Goal: Task Accomplishment & Management: Manage account settings

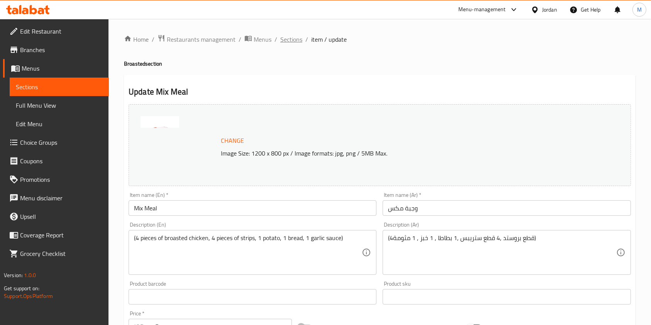
click at [298, 41] on span "Sections" at bounding box center [291, 39] width 22 height 9
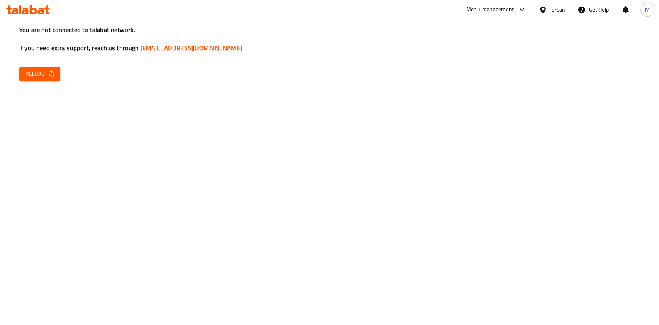
click at [45, 73] on span "Reload" at bounding box center [39, 74] width 29 height 10
click at [48, 78] on span "Reload" at bounding box center [39, 74] width 29 height 10
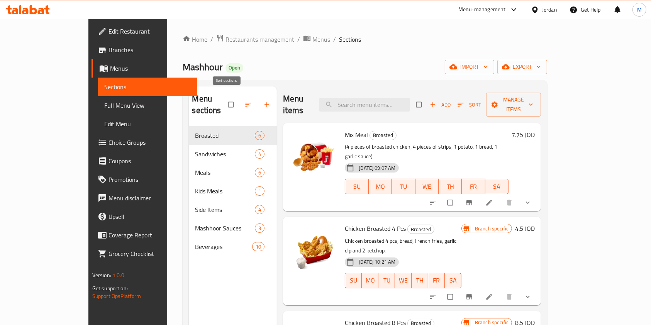
click at [244, 101] on icon "button" at bounding box center [248, 105] width 8 height 8
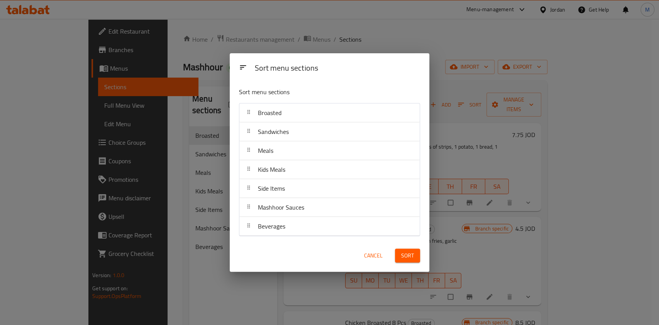
click at [374, 255] on span "Cancel" at bounding box center [373, 256] width 19 height 10
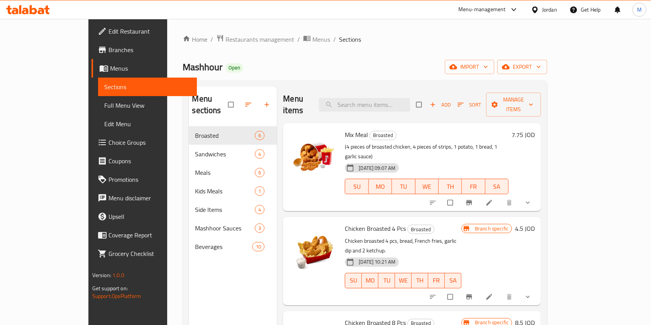
click at [263, 101] on icon "button" at bounding box center [267, 105] width 8 height 8
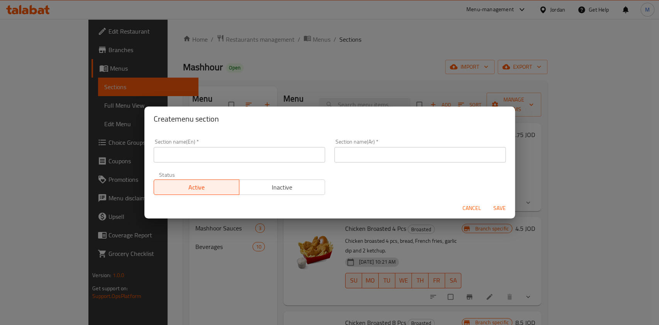
click at [254, 160] on input "text" at bounding box center [239, 154] width 171 height 15
paste input "Talabat Exclusive Offer"
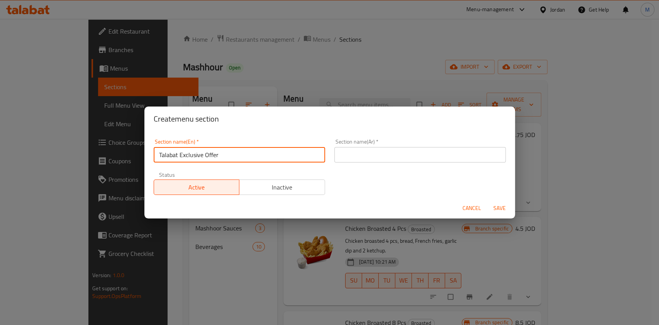
type input "Talabat Exclusive Offer"
click at [366, 156] on input "text" at bounding box center [419, 154] width 171 height 15
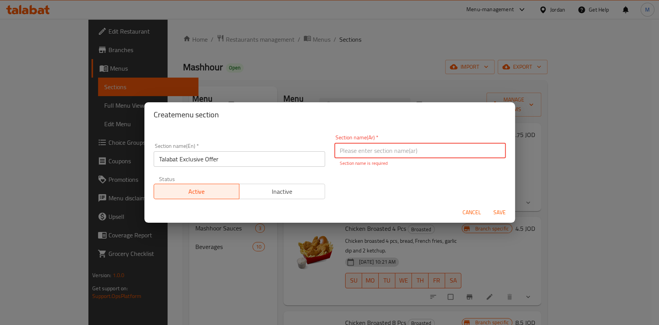
paste input "عرض طلبات الحصري"
type input "عرض طلبات الحصري"
drag, startPoint x: 490, startPoint y: 216, endPoint x: 494, endPoint y: 215, distance: 4.8
click at [494, 215] on button "Save" at bounding box center [499, 212] width 25 height 14
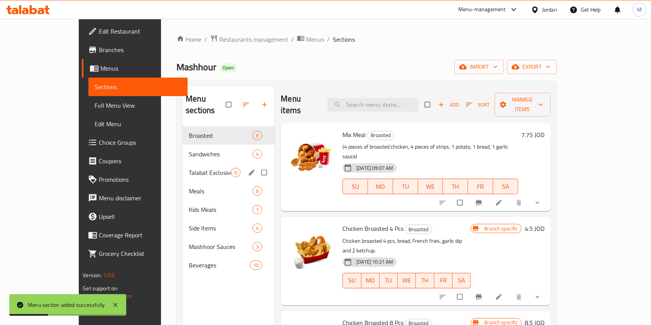
click at [183, 166] on div "Talabat Exclusive Offer 0" at bounding box center [229, 172] width 92 height 19
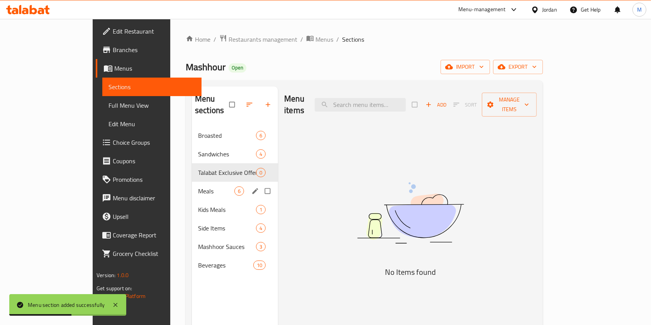
click at [192, 186] on div "Meals 6" at bounding box center [235, 191] width 86 height 19
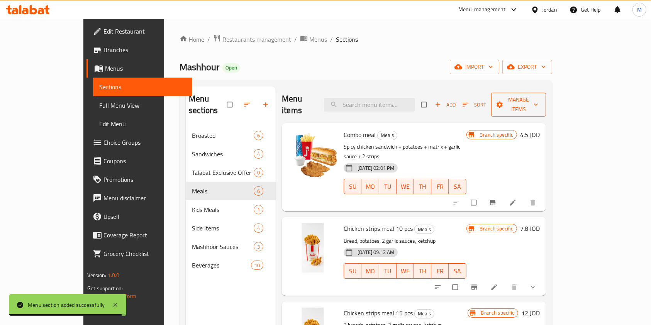
click at [540, 102] on span "Manage items" at bounding box center [518, 104] width 42 height 19
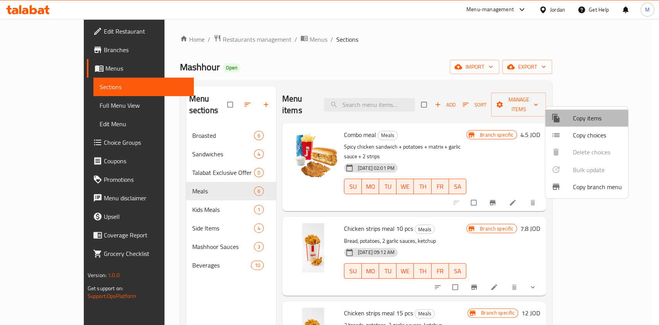
click at [566, 118] on div at bounding box center [562, 117] width 22 height 9
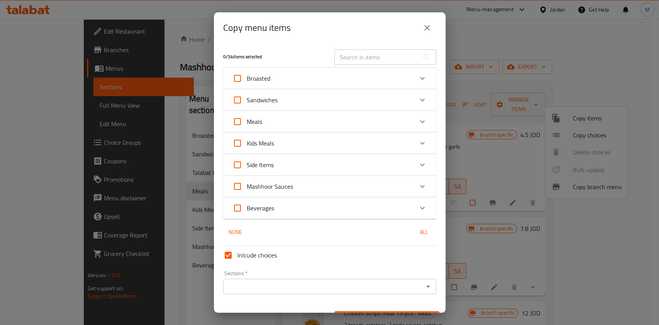
click at [418, 124] on icon "Expand" at bounding box center [422, 121] width 9 height 9
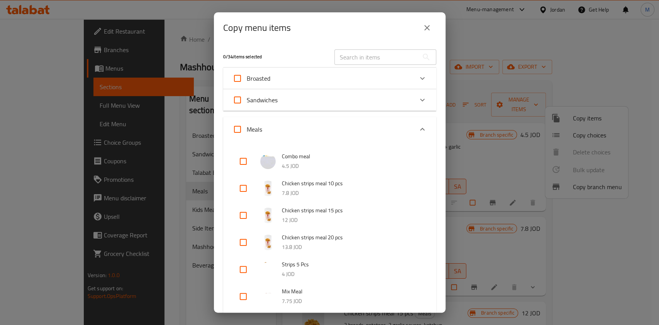
click at [244, 162] on input "checkbox" at bounding box center [243, 161] width 19 height 19
checkbox input "true"
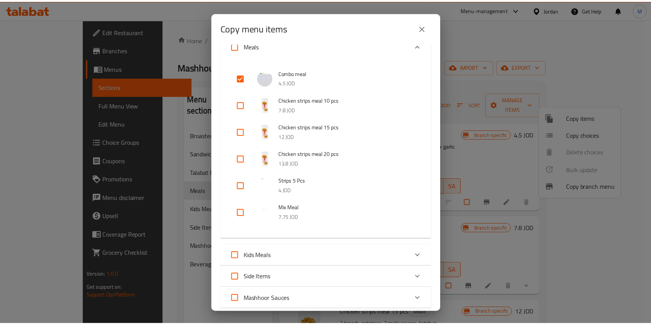
scroll to position [213, 0]
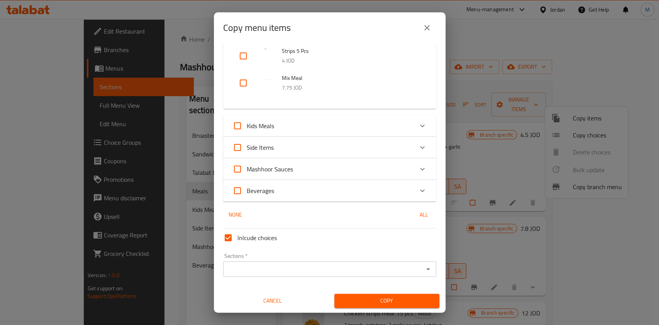
click at [331, 267] on input "Sections   *" at bounding box center [323, 269] width 196 height 11
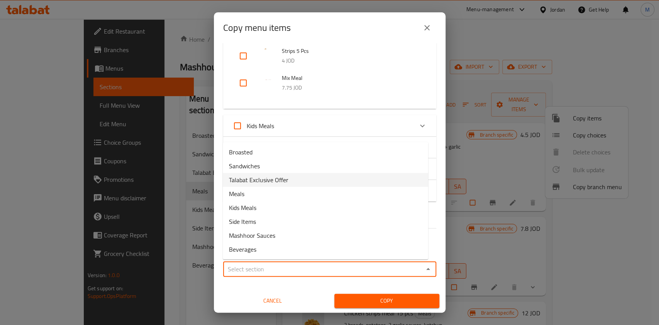
click at [295, 181] on li "Talabat Exclusive Offer" at bounding box center [325, 180] width 205 height 14
type input "Talabat Exclusive Offer"
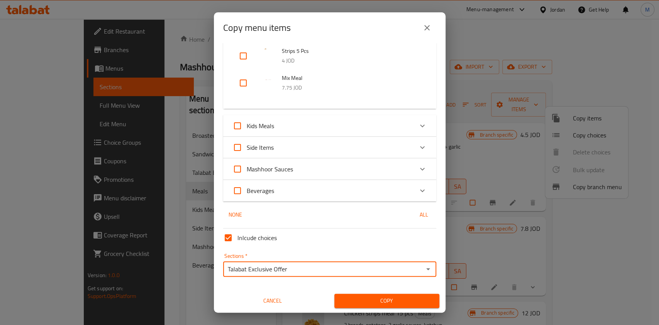
click at [389, 298] on span "Copy" at bounding box center [386, 301] width 93 height 10
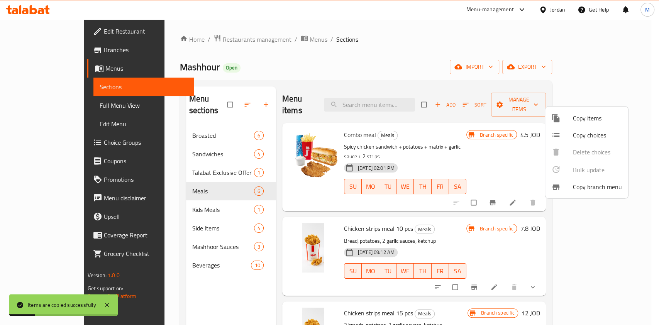
click at [225, 98] on div at bounding box center [329, 162] width 659 height 325
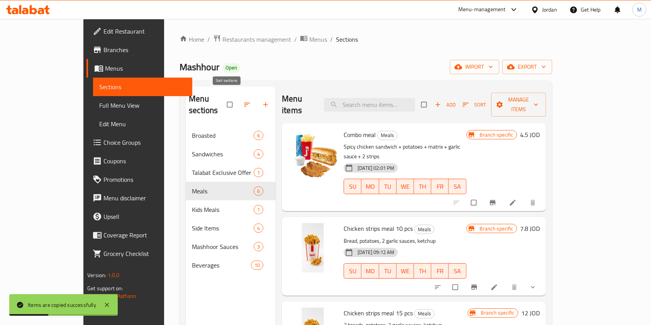
click at [239, 96] on button "button" at bounding box center [248, 104] width 19 height 17
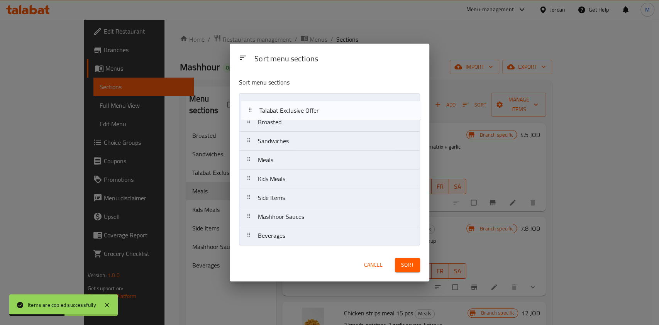
drag, startPoint x: 297, startPoint y: 144, endPoint x: 298, endPoint y: 111, distance: 32.4
click at [298, 111] on nav "Broasted Sandwiches Talabat Exclusive Offer Meals Kids Meals Side Items Mashhoo…" at bounding box center [329, 169] width 181 height 152
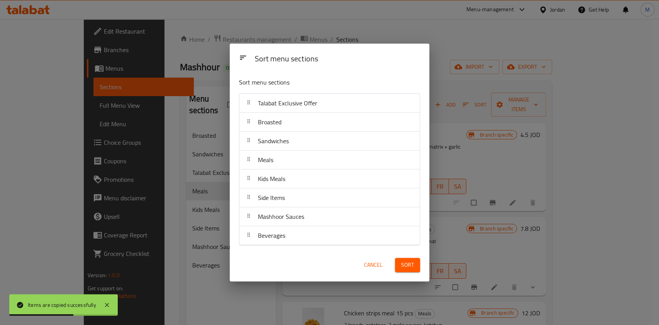
click at [415, 261] on button "Sort" at bounding box center [407, 265] width 25 height 14
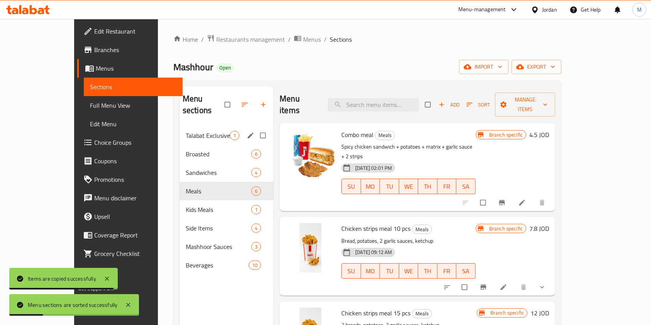
click at [194, 131] on span "Talabat Exclusive Offer" at bounding box center [208, 135] width 44 height 9
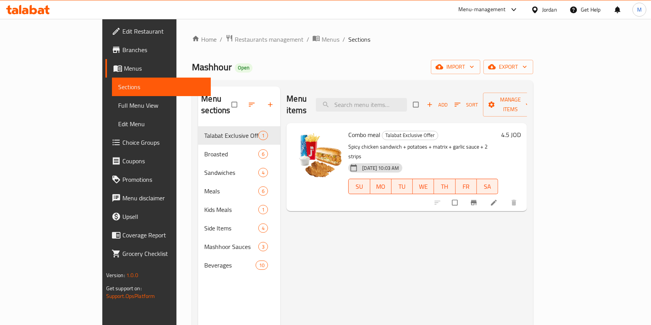
click at [477, 199] on icon "Branch-specific-item" at bounding box center [474, 203] width 8 height 8
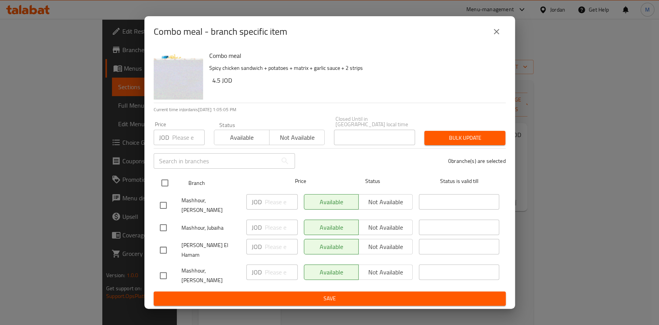
drag, startPoint x: 164, startPoint y: 184, endPoint x: 169, endPoint y: 179, distance: 7.4
click at [164, 185] on input "checkbox" at bounding box center [165, 183] width 16 height 16
checkbox input "true"
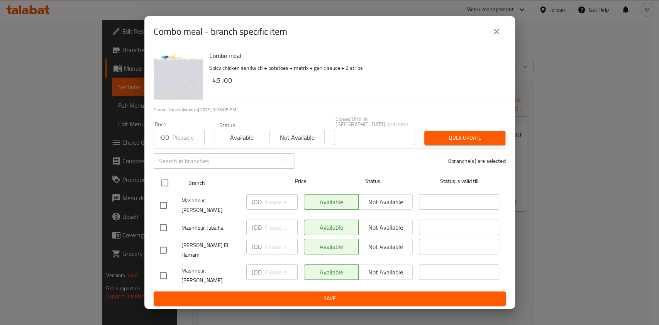
checkbox input "true"
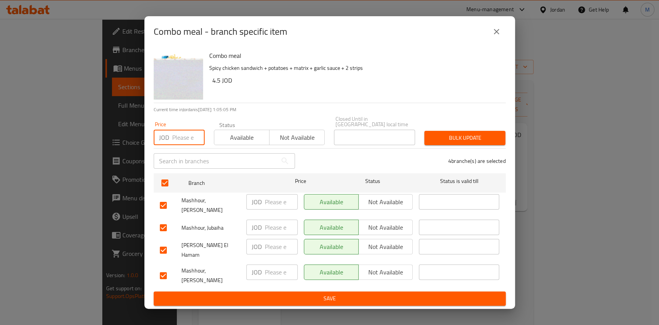
click at [186, 143] on input "number" at bounding box center [188, 137] width 32 height 15
type input "5"
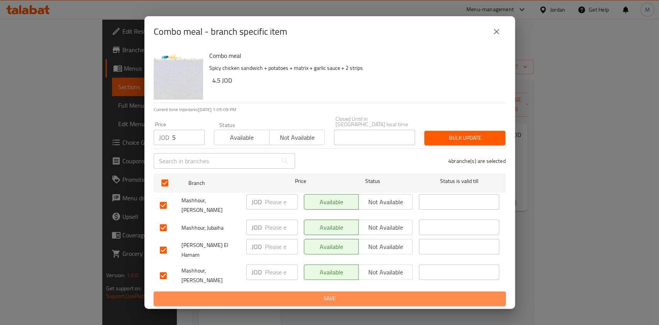
click at [393, 294] on span "Save" at bounding box center [330, 299] width 340 height 10
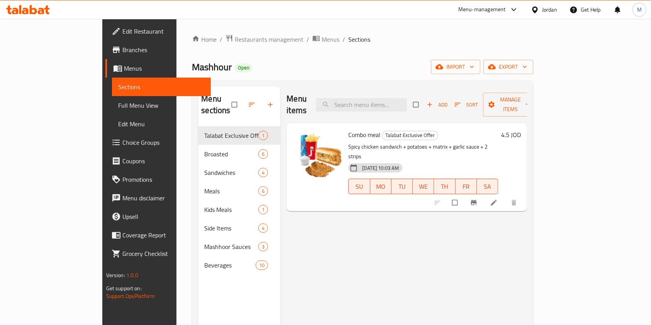
click at [521, 129] on h6 "4.5 JOD" at bounding box center [511, 134] width 20 height 11
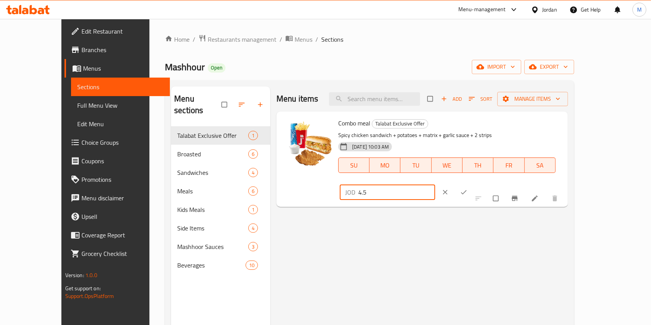
drag, startPoint x: 557, startPoint y: 132, endPoint x: 497, endPoint y: 132, distance: 59.8
click at [435, 185] on div "JOD 4.5 ​" at bounding box center [387, 192] width 95 height 15
type input "5"
click at [467, 188] on icon "ok" at bounding box center [464, 192] width 8 height 8
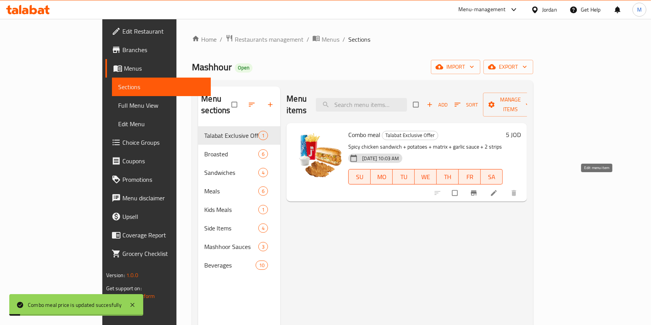
click at [498, 189] on icon at bounding box center [494, 193] width 8 height 8
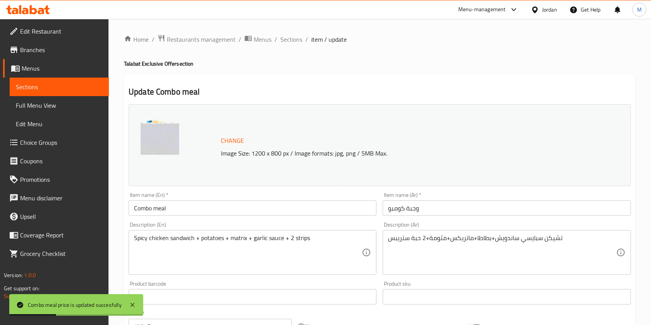
click at [21, 82] on span "Sections" at bounding box center [59, 86] width 87 height 9
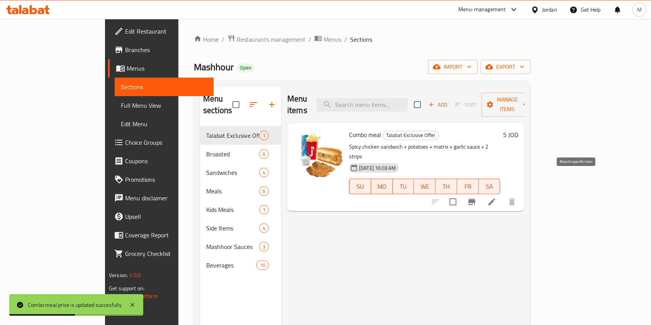
click at [476, 197] on icon "Branch-specific-item" at bounding box center [471, 201] width 9 height 9
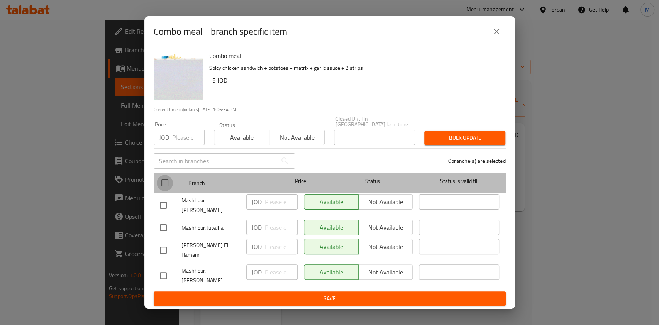
click at [161, 188] on input "checkbox" at bounding box center [165, 183] width 16 height 16
checkbox input "true"
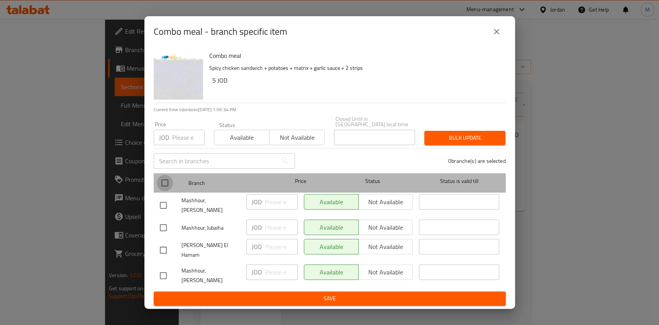
checkbox input "true"
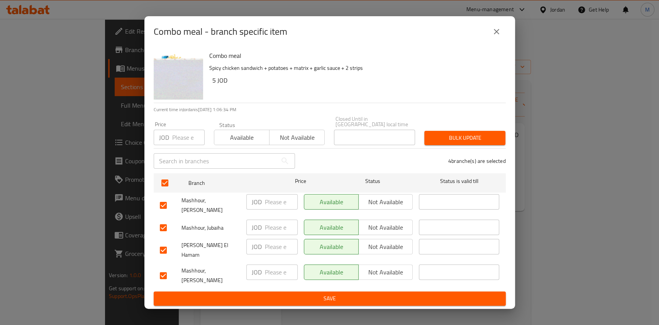
click at [173, 150] on div "Price JOD Price" at bounding box center [179, 133] width 60 height 33
click at [176, 145] on input "number" at bounding box center [188, 137] width 32 height 15
type input "5"
click at [491, 138] on span "Bulk update" at bounding box center [464, 138] width 69 height 10
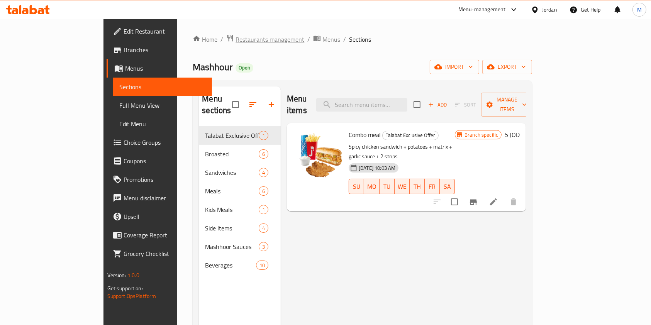
click at [235, 41] on span "Restaurants management" at bounding box center [269, 39] width 69 height 9
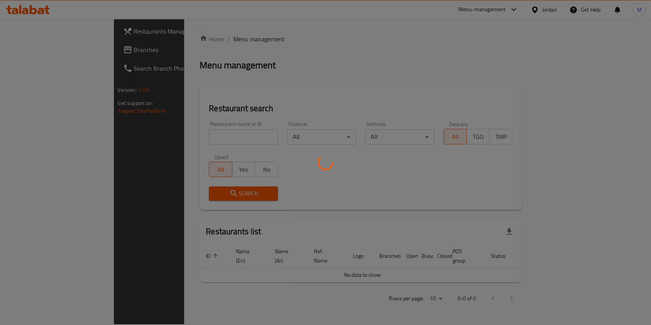
click at [201, 138] on div at bounding box center [325, 162] width 651 height 325
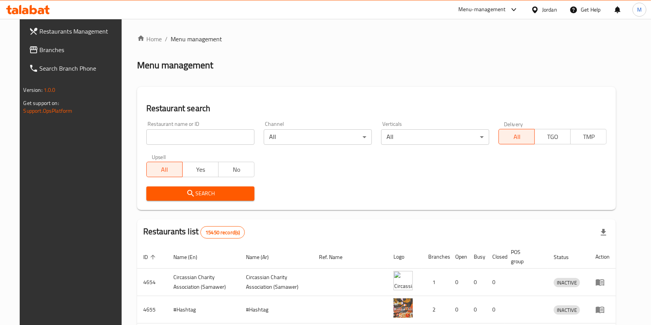
click at [204, 135] on input "search" at bounding box center [200, 136] width 108 height 15
type input "مشهور"
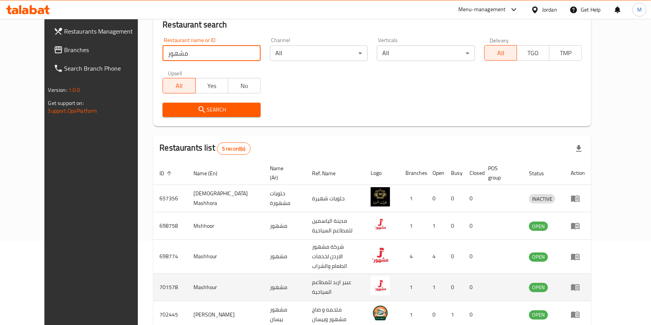
scroll to position [112, 0]
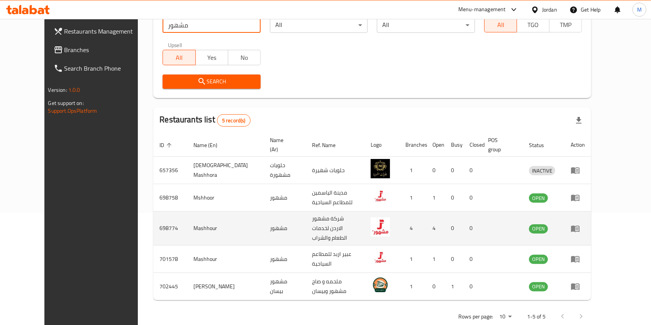
click at [153, 213] on td "698774" at bounding box center [170, 229] width 34 height 34
copy td "698774"
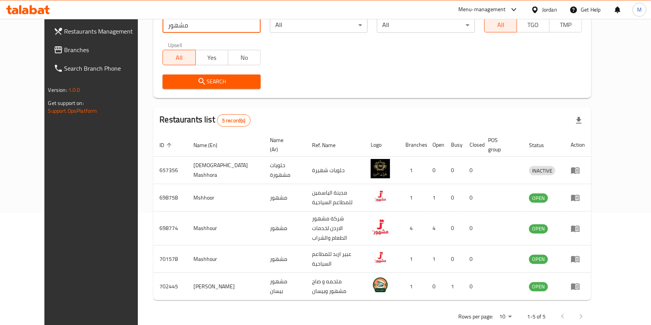
drag, startPoint x: 190, startPoint y: 29, endPoint x: 33, endPoint y: 53, distance: 158.5
click at [44, 53] on div "Restaurants Management Branches Search Branch Phone Version: 1.0.0 Get support …" at bounding box center [325, 124] width 562 height 435
click button "Search" at bounding box center [212, 81] width 98 height 14
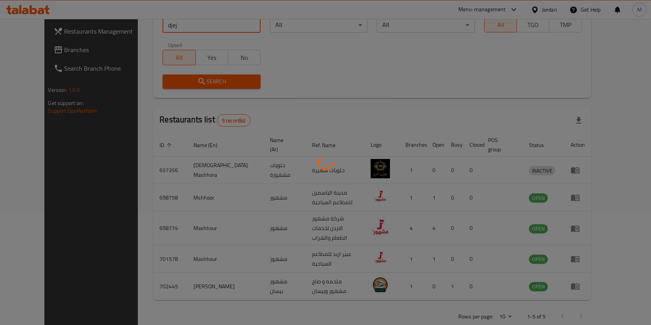
scroll to position [0, 0]
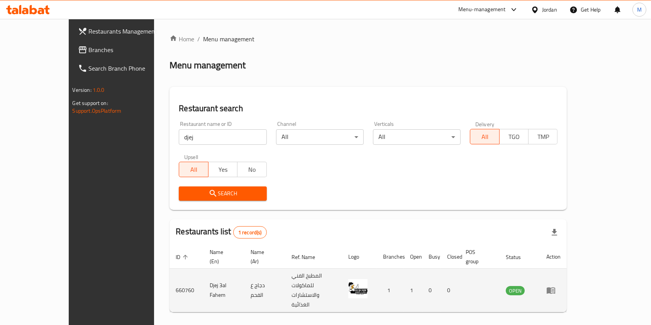
click at [203, 273] on td "Djej 3al Fahem" at bounding box center [223, 291] width 41 height 44
copy td "Djej 3al Fahem"
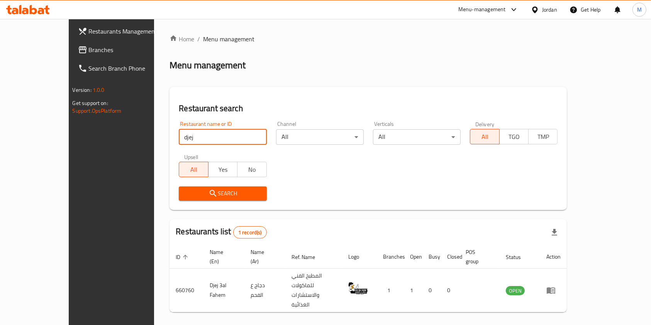
click at [179, 143] on input "djej" at bounding box center [223, 136] width 88 height 15
type input "d"
type input "hous"
drag, startPoint x: 176, startPoint y: 142, endPoint x: 104, endPoint y: 135, distance: 72.1
click at [104, 135] on div "Restaurants Management Branches Search Branch Phone Version: 1.0.0 Get support …" at bounding box center [326, 186] width 514 height 335
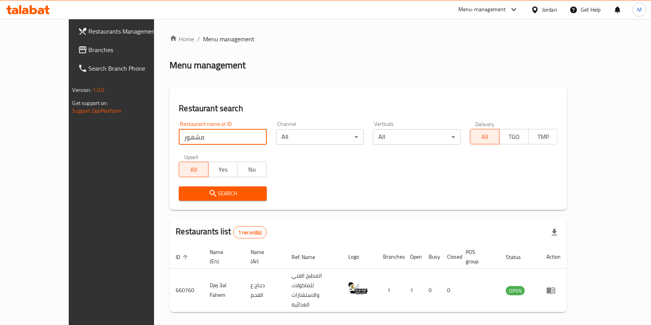
click button "Search" at bounding box center [223, 193] width 88 height 14
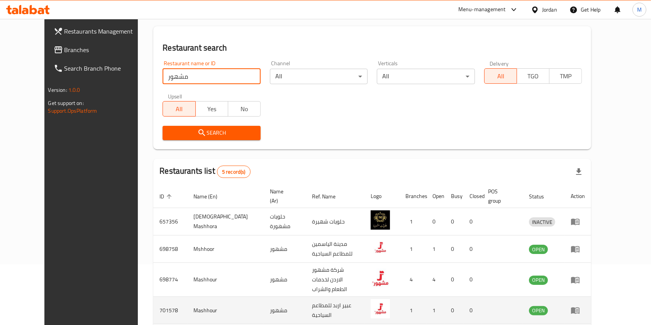
scroll to position [112, 0]
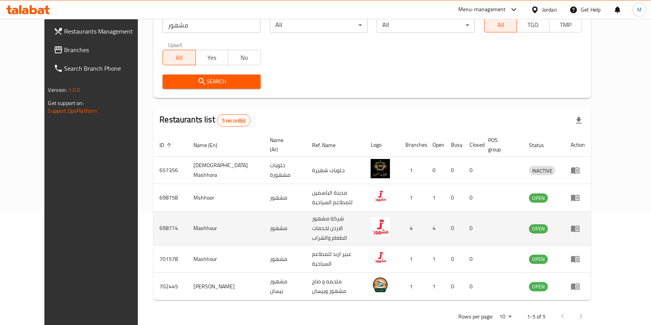
click at [153, 216] on td "698774" at bounding box center [170, 229] width 34 height 34
click at [153, 217] on td "698774" at bounding box center [170, 229] width 34 height 34
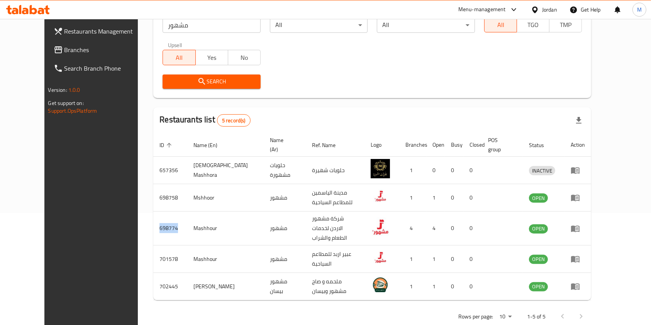
copy td "698774"
drag, startPoint x: 188, startPoint y: 27, endPoint x: 0, endPoint y: 14, distance: 188.4
click at [0, 14] on div "​ Menu-management Jordan Get Help M Restaurants Management Branches Search Bran…" at bounding box center [325, 60] width 651 height 306
type input "wazzup"
click button "Search" at bounding box center [212, 81] width 98 height 14
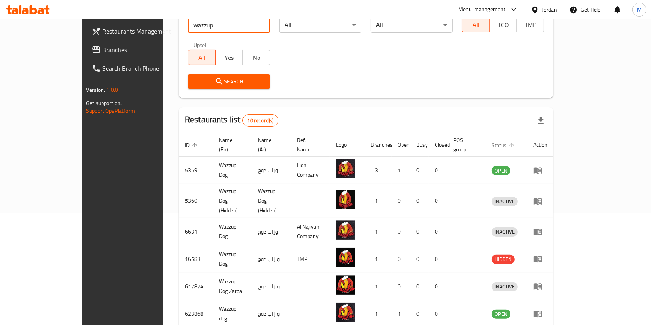
click at [515, 142] on icon "enhanced table" at bounding box center [511, 145] width 7 height 7
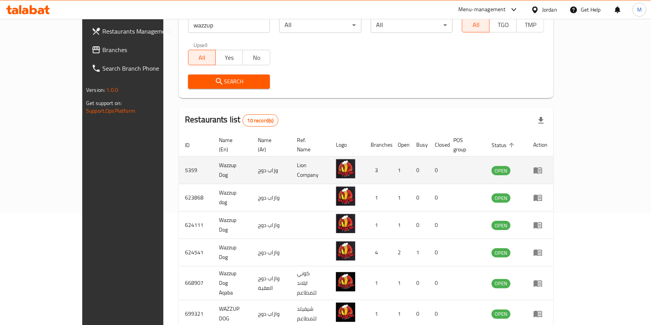
click at [179, 165] on td "5359" at bounding box center [196, 170] width 34 height 27
click at [179, 164] on td "5359" at bounding box center [196, 170] width 34 height 27
copy td "5359"
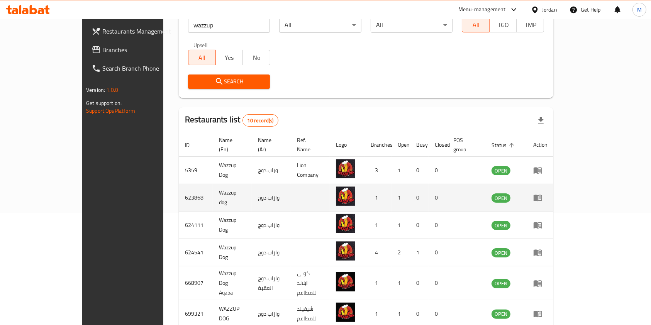
click at [179, 187] on td "623868" at bounding box center [196, 197] width 34 height 27
copy td "623868"
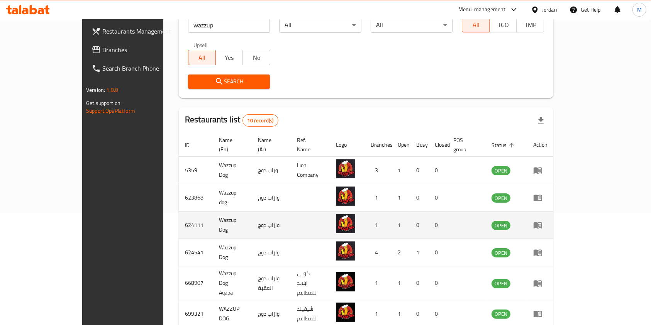
click at [179, 219] on td "624111" at bounding box center [196, 225] width 34 height 27
copy td "624111"
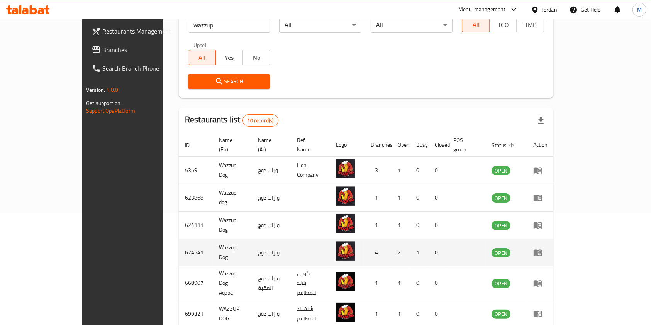
click at [179, 245] on td "624541" at bounding box center [196, 252] width 34 height 27
copy td "624541"
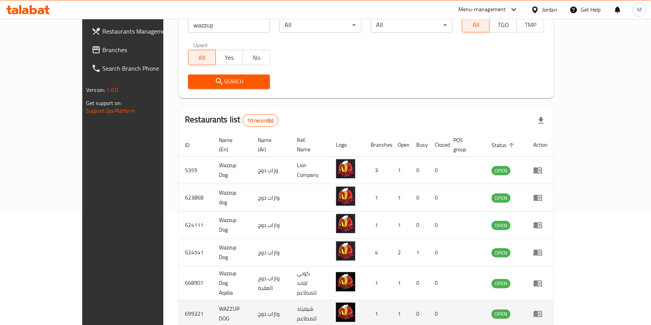
click at [179, 303] on td "699321" at bounding box center [196, 313] width 34 height 27
copy td "699321"
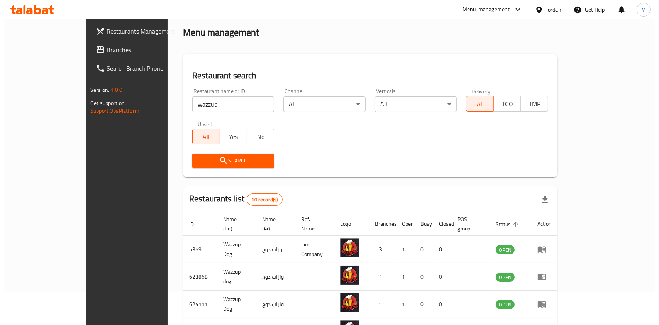
scroll to position [0, 0]
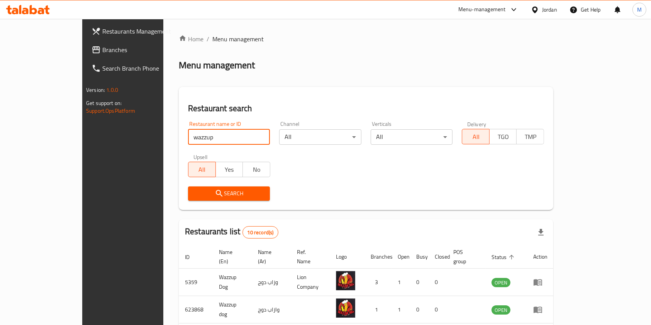
drag, startPoint x: 201, startPoint y: 134, endPoint x: 56, endPoint y: 140, distance: 145.3
click at [82, 143] on div "Restaurants Management Branches Search Branch Phone Version: 1.0.0 Get support …" at bounding box center [325, 308] width 486 height 579
type input "mirtaj"
click button "Search" at bounding box center [229, 193] width 82 height 14
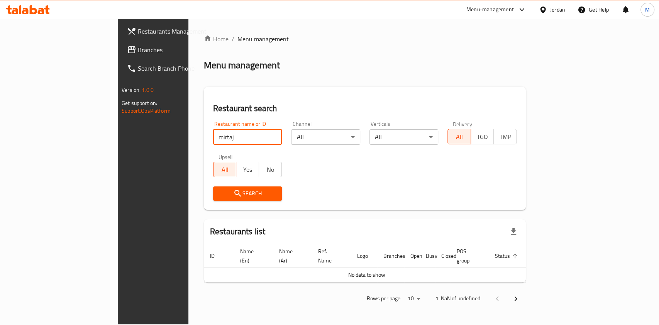
drag, startPoint x: 150, startPoint y: 137, endPoint x: 0, endPoint y: 146, distance: 150.0
click at [118, 145] on div "Restaurants Management Branches Search Branch Phone Version: 1.0.0 Get support …" at bounding box center [329, 171] width 423 height 305
type input "j"
type input "h"
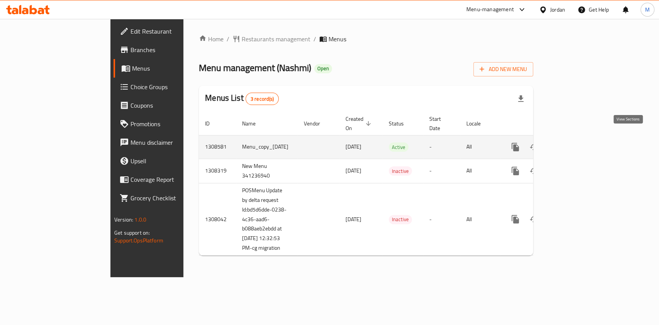
click at [576, 142] on icon "enhanced table" at bounding box center [570, 146] width 9 height 9
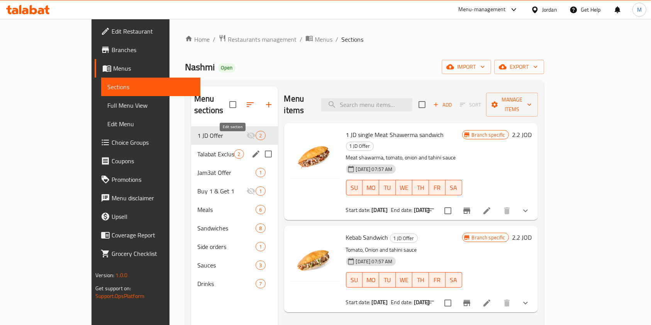
click at [251, 149] on icon "edit" at bounding box center [255, 153] width 9 height 9
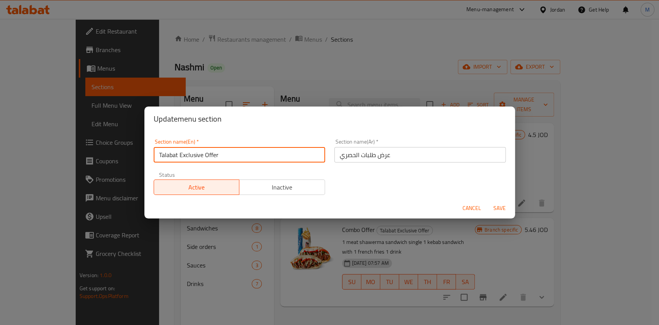
drag, startPoint x: 235, startPoint y: 159, endPoint x: 143, endPoint y: 164, distance: 92.0
click at [143, 164] on div "Update menu section Section name(En)   * Talabat Exclusive Offer Section name(E…" at bounding box center [329, 162] width 659 height 325
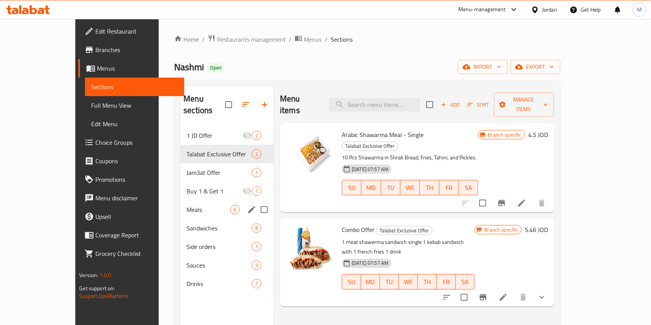
click at [187, 205] on span "Meals" at bounding box center [208, 209] width 44 height 9
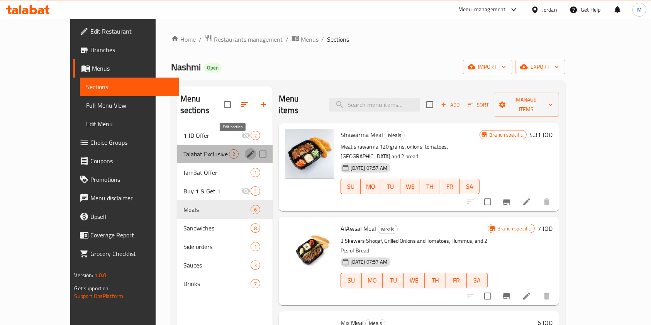
click at [246, 149] on icon "edit" at bounding box center [250, 153] width 9 height 9
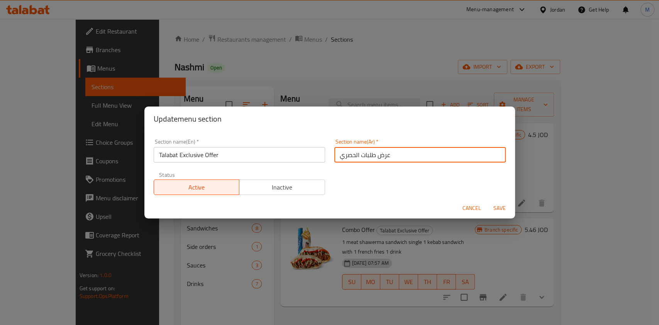
drag, startPoint x: 400, startPoint y: 156, endPoint x: 275, endPoint y: 163, distance: 125.3
click at [275, 163] on div "Section name(En)   * Talabat Exclusive Offer Section name(En) * Section name(Ar…" at bounding box center [329, 166] width 361 height 65
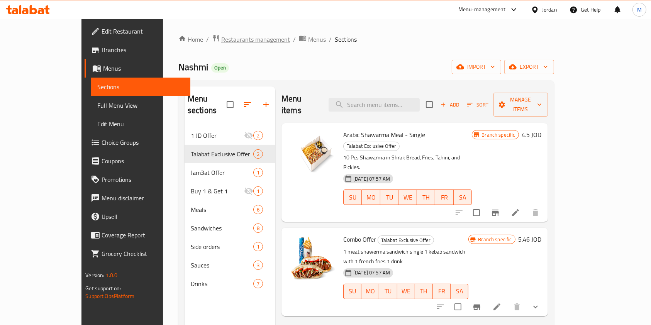
click at [221, 41] on span "Restaurants management" at bounding box center [255, 39] width 69 height 9
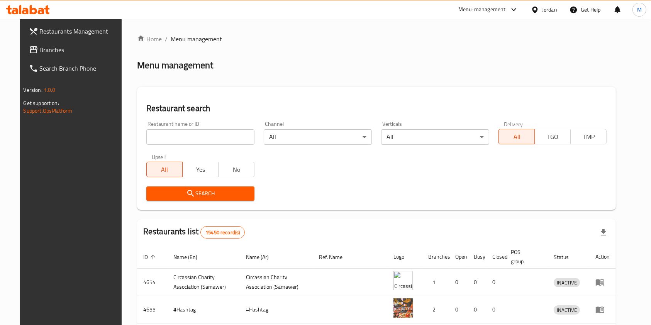
click at [184, 144] on div at bounding box center [325, 162] width 651 height 325
click at [188, 140] on input "search" at bounding box center [200, 136] width 108 height 15
type input "ى"
type input "a"
click button "Search" at bounding box center [200, 193] width 108 height 14
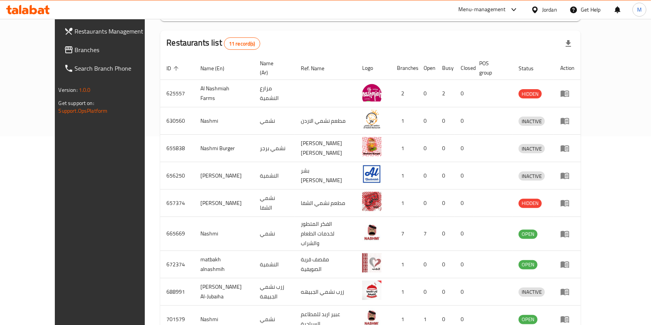
scroll to position [189, 0]
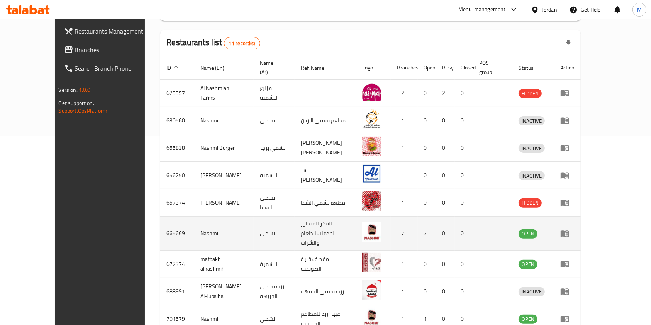
click at [160, 217] on td "665669" at bounding box center [177, 234] width 34 height 34
copy td "665669"
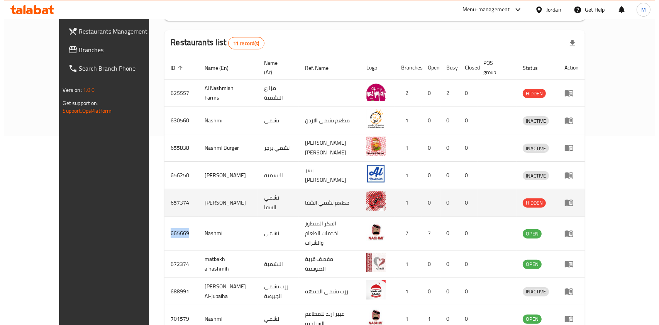
scroll to position [0, 0]
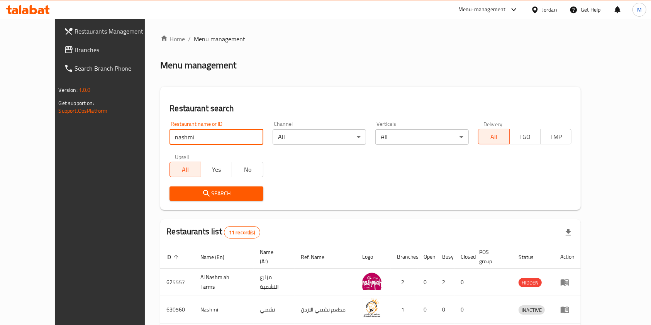
drag, startPoint x: 176, startPoint y: 137, endPoint x: 0, endPoint y: 147, distance: 175.9
click at [55, 147] on div "Restaurants Management Branches Search Branch Phone Version: 1.0.0 Get support …" at bounding box center [326, 308] width 542 height 579
click at [55, 147] on div "Restaurants Management Branches Search Branch Phone Version: 1.0.0 Get support …" at bounding box center [109, 181] width 109 height 325
click at [169, 144] on input "nashmi" at bounding box center [215, 136] width 93 height 15
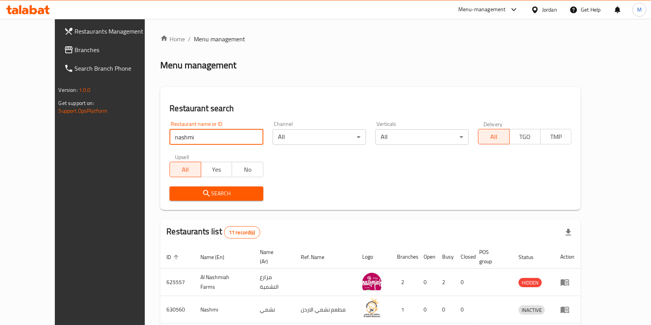
click at [169, 142] on input "nashmi" at bounding box center [215, 136] width 93 height 15
type input "n"
type input "House Of Pasta"
click button "Search" at bounding box center [215, 193] width 93 height 14
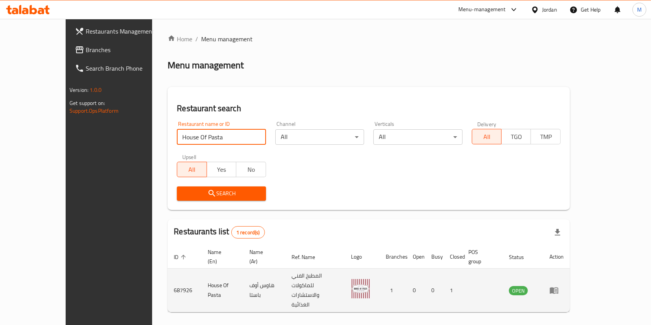
click at [168, 271] on td "687926" at bounding box center [185, 291] width 34 height 44
copy td "687926"
click at [570, 273] on td "enhanced table" at bounding box center [556, 291] width 27 height 44
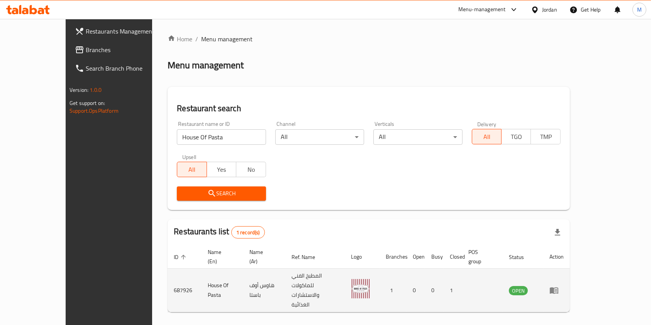
click at [558, 288] on icon "enhanced table" at bounding box center [554, 291] width 8 height 7
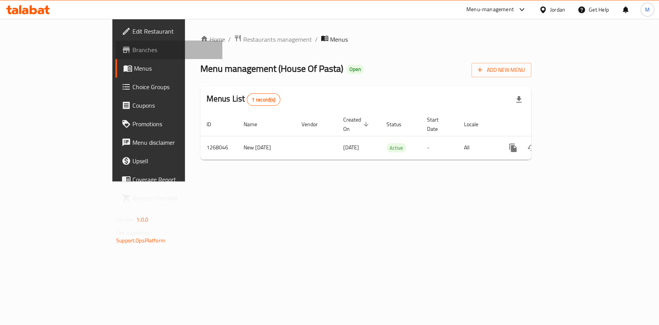
click at [132, 52] on span "Branches" at bounding box center [174, 49] width 84 height 9
